Goal: Transaction & Acquisition: Book appointment/travel/reservation

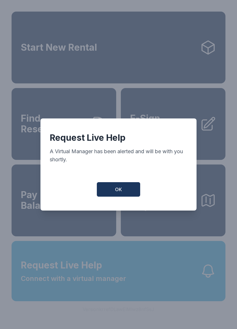
click at [126, 196] on button "OK" at bounding box center [118, 189] width 43 height 14
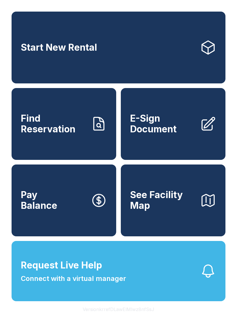
click at [163, 222] on button "See Facility Map" at bounding box center [173, 200] width 105 height 72
click at [168, 61] on link "Start New Rental" at bounding box center [119, 48] width 214 height 72
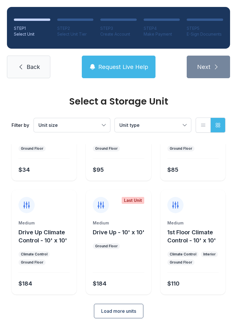
scroll to position [69, 0]
click at [119, 312] on span "Load more units" at bounding box center [118, 311] width 35 height 7
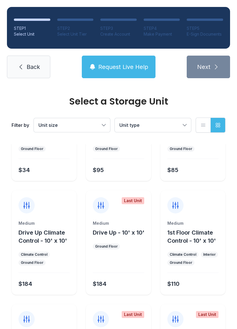
click at [43, 254] on div "Climate Control" at bounding box center [34, 254] width 27 height 5
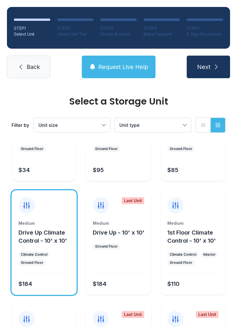
click at [211, 65] on button "Next" at bounding box center [208, 67] width 43 height 23
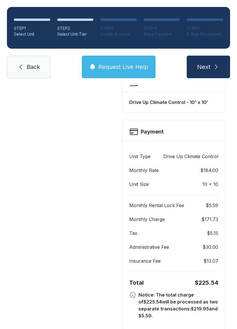
scroll to position [174, 0]
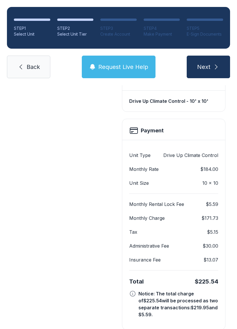
click at [130, 67] on span "Request Live Help" at bounding box center [123, 67] width 50 height 8
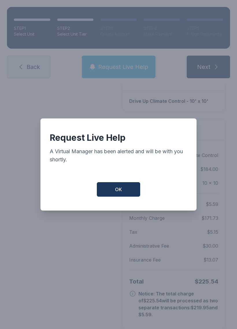
click at [122, 194] on button "OK" at bounding box center [118, 189] width 43 height 14
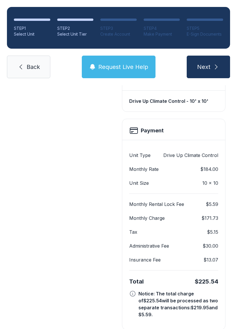
click at [30, 68] on span "Back" at bounding box center [33, 67] width 13 height 8
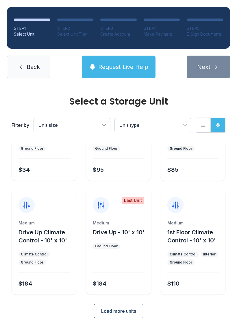
scroll to position [69, 0]
click at [117, 317] on button "Load more units" at bounding box center [119, 311] width 50 height 14
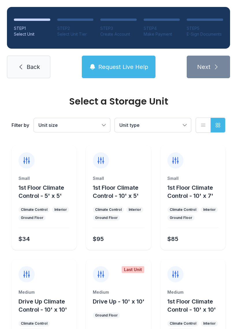
scroll to position [0, 0]
